Goal: Task Accomplishment & Management: Manage account settings

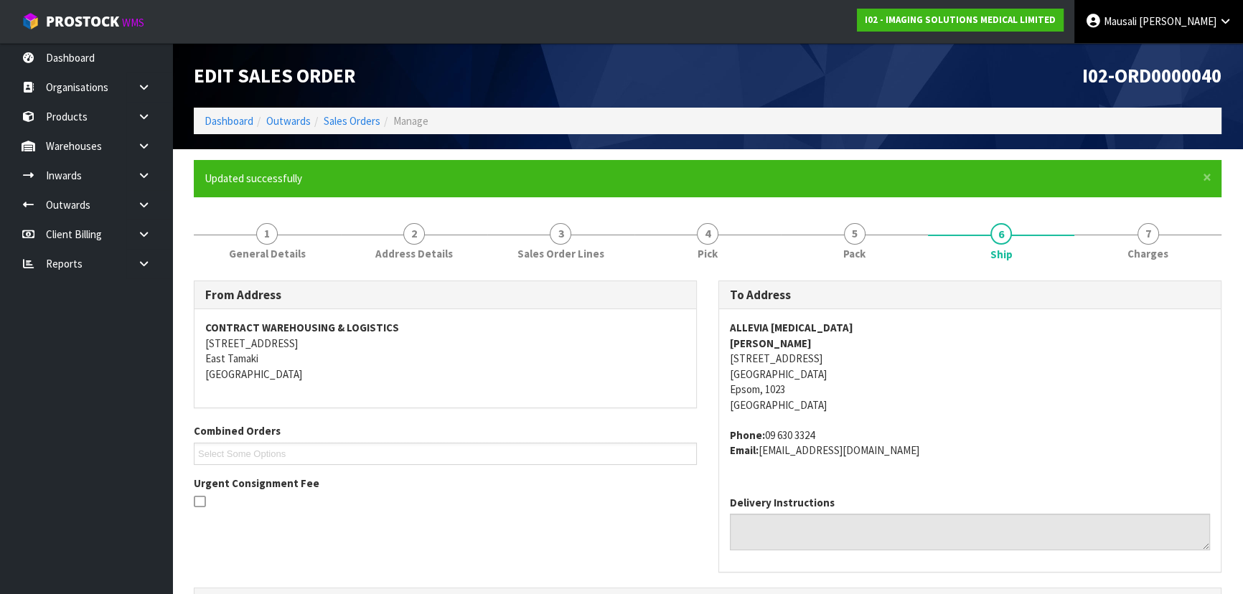
click at [1137, 19] on span "Mausali" at bounding box center [1120, 21] width 33 height 14
click at [1192, 43] on ul "Logout" at bounding box center [1186, 57] width 115 height 28
click at [1193, 42] on link "Mausali Tito" at bounding box center [1159, 21] width 169 height 43
click at [1192, 51] on link "Logout" at bounding box center [1185, 56] width 113 height 19
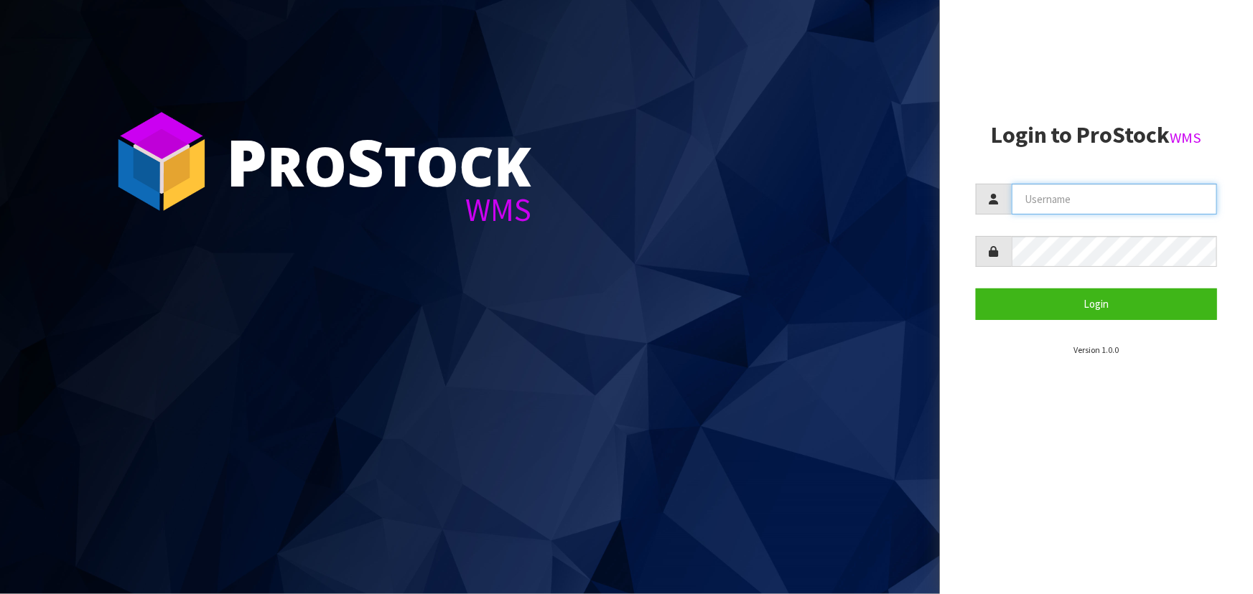
click at [1171, 197] on input "text" at bounding box center [1114, 199] width 205 height 31
type input "t"
type input "Talia"
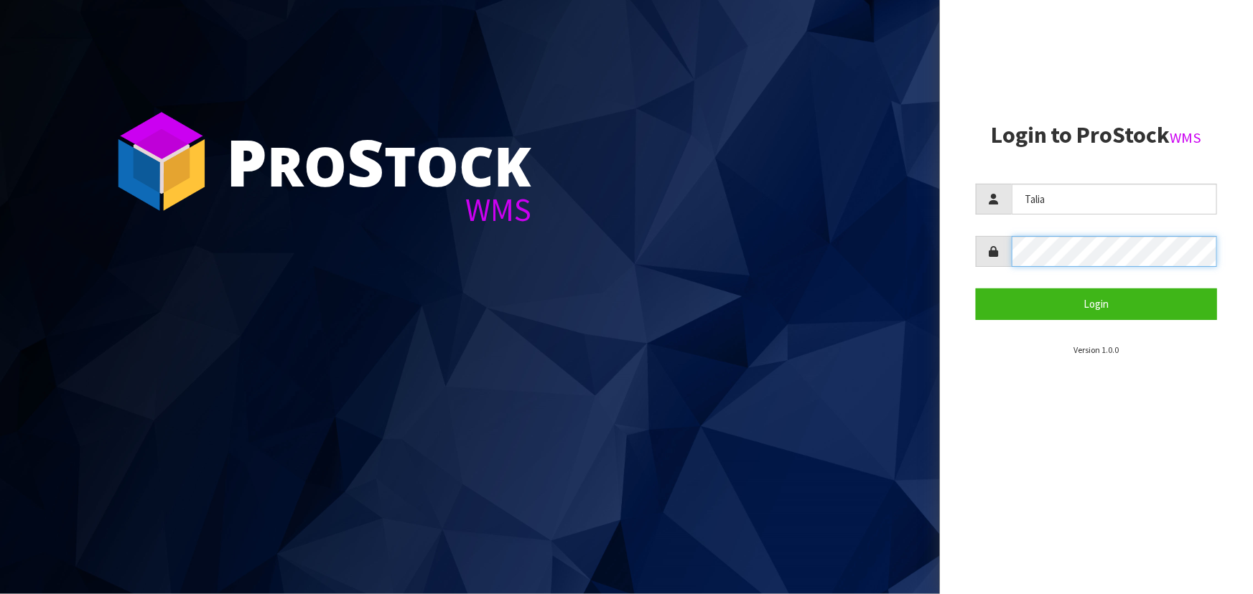
click at [976, 289] on button "Login" at bounding box center [1096, 304] width 241 height 31
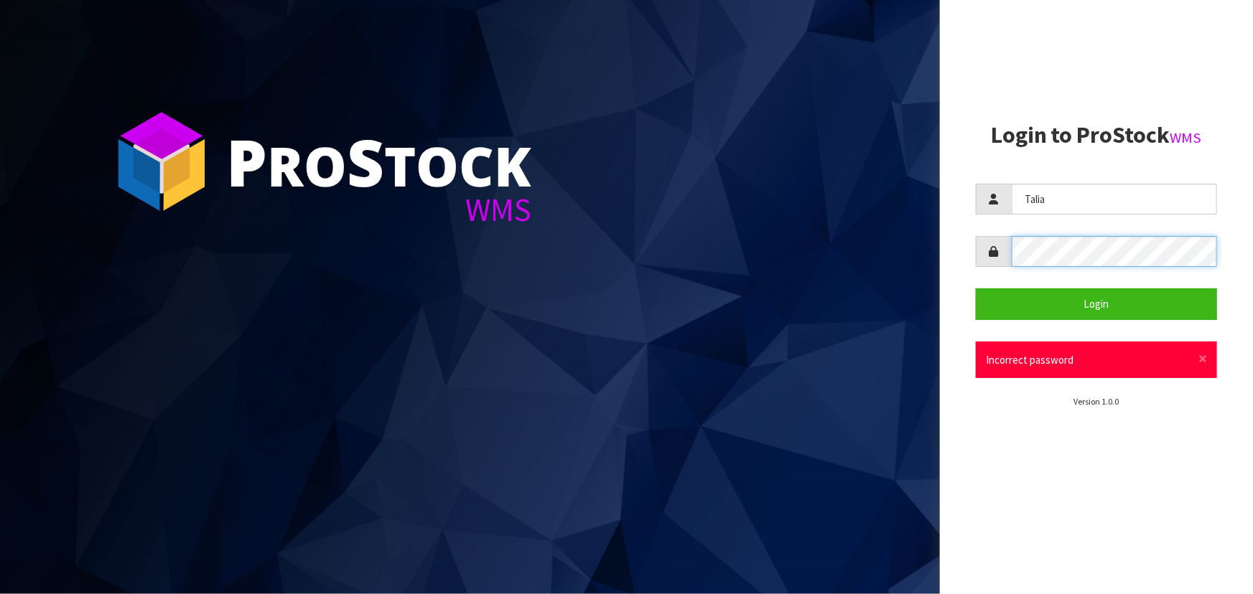
click at [976, 289] on button "Login" at bounding box center [1096, 304] width 241 height 31
